Goal: Browse casually

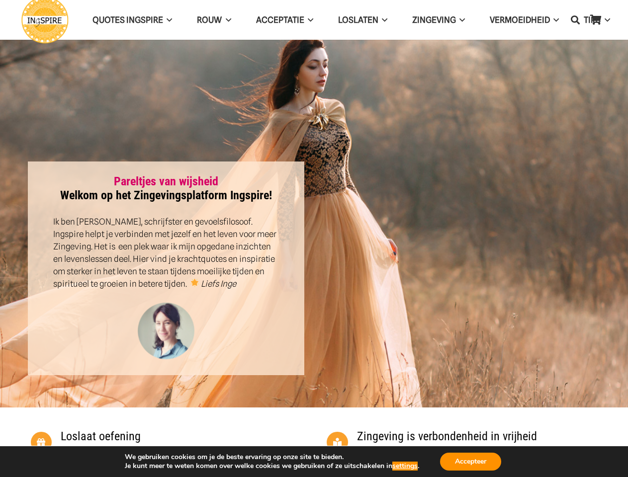
click at [314, 239] on div at bounding box center [462, 269] width 296 height 214
click at [575, 20] on icon "Zoeken" at bounding box center [575, 19] width 9 height 25
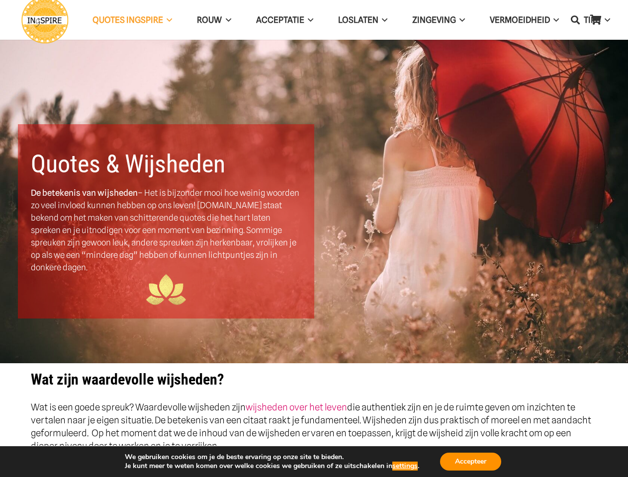
click at [314, 239] on div "Quotes & Wijsheden De betekenis van wijsheden – Het is bijzonder mooi hoe weini…" at bounding box center [166, 221] width 296 height 194
click at [575, 20] on icon "Zoeken" at bounding box center [575, 19] width 9 height 25
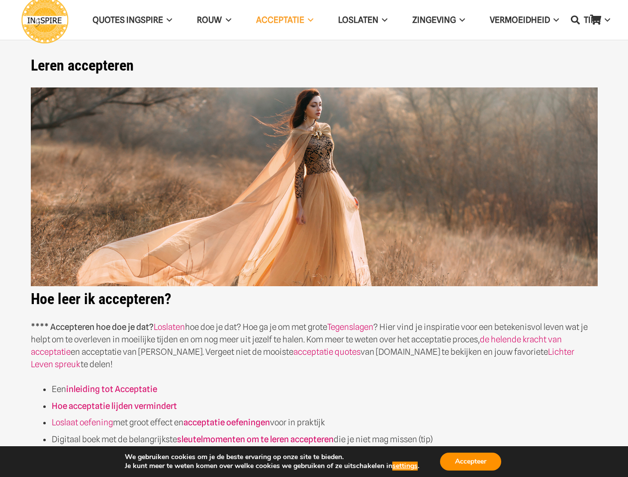
click at [314, 239] on img at bounding box center [314, 186] width 567 height 199
click at [575, 20] on icon "Zoeken" at bounding box center [575, 19] width 9 height 25
